Goal: Task Accomplishment & Management: Complete application form

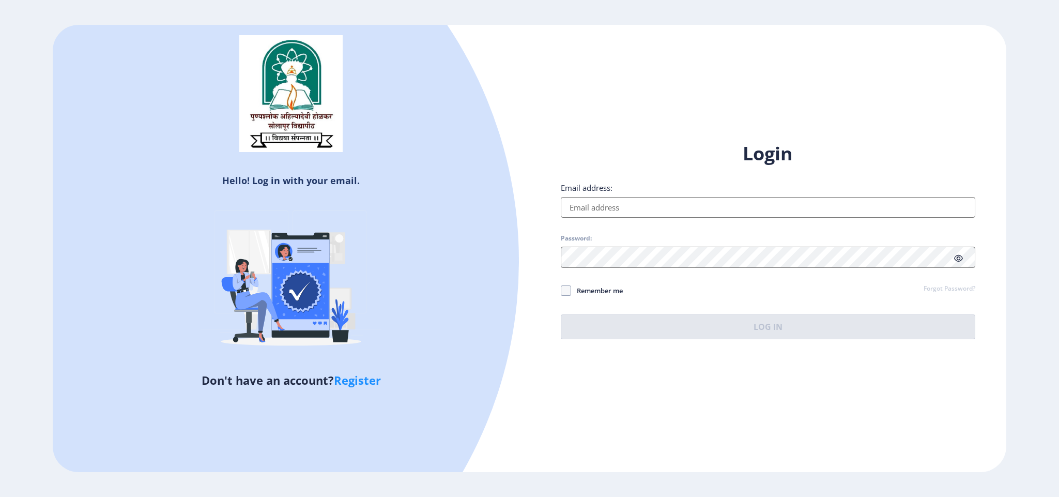
click at [664, 199] on input "Email address:" at bounding box center [768, 207] width 415 height 21
type input "[EMAIL_ADDRESS][DOMAIN_NAME]"
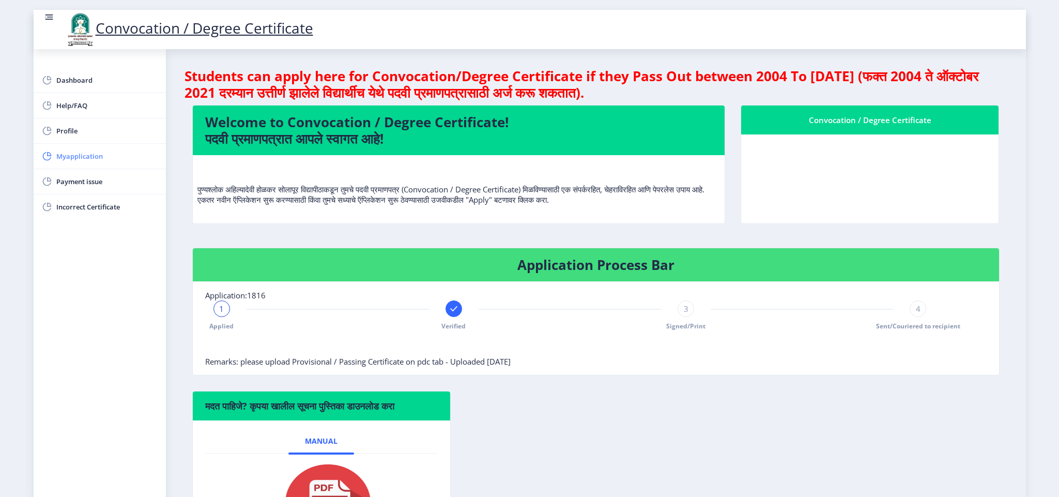
click at [100, 153] on span "Myapplication" at bounding box center [106, 156] width 101 height 12
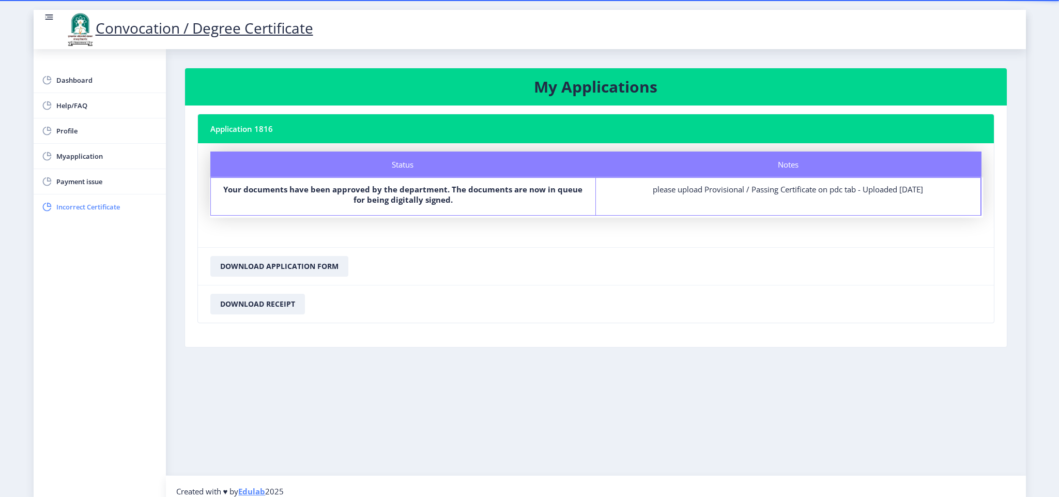
click at [73, 202] on span "Incorrect Certificate" at bounding box center [106, 207] width 101 height 12
